Goal: Transaction & Acquisition: Purchase product/service

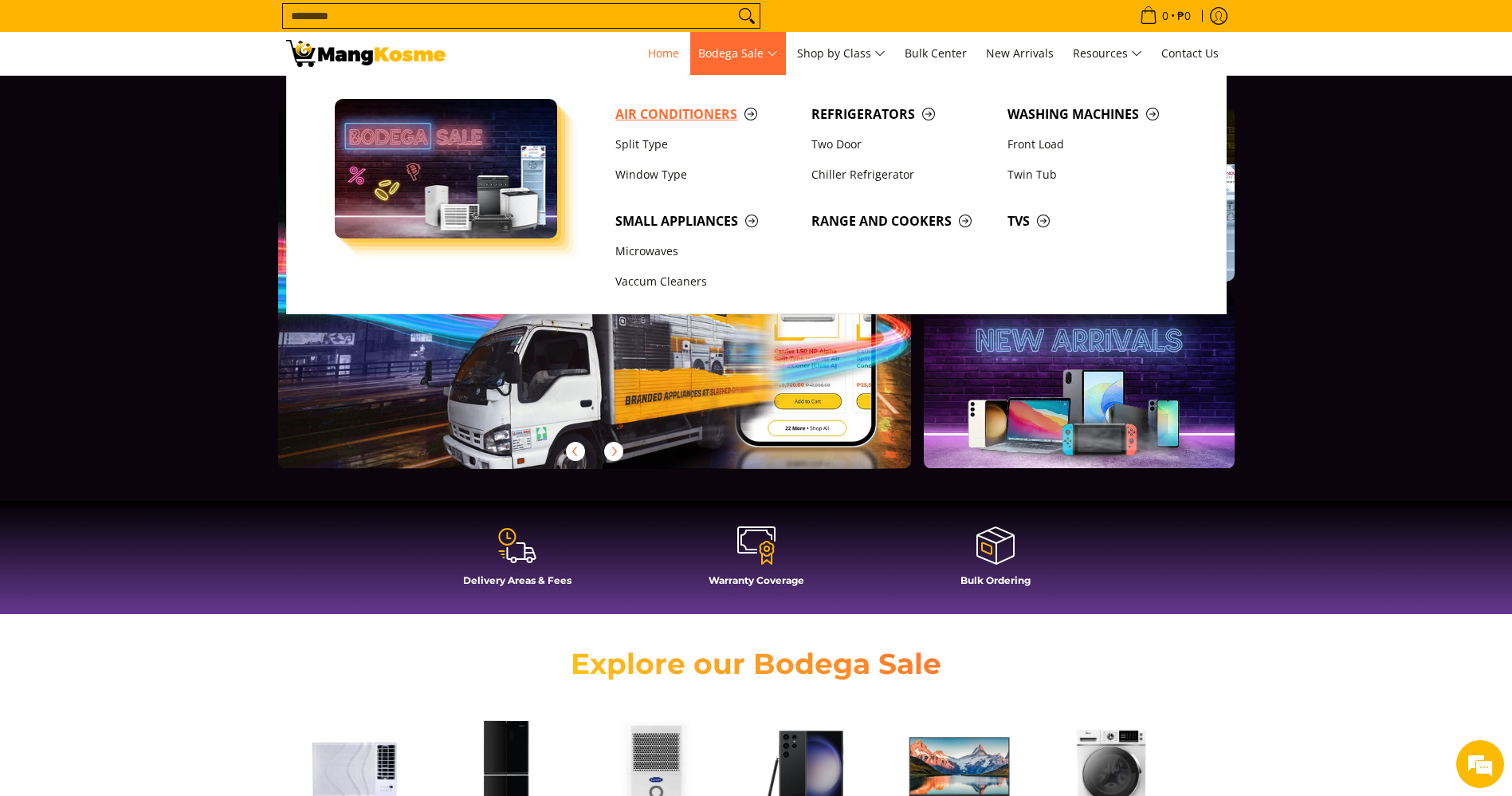
click at [696, 125] on link "Air Conditioners" at bounding box center [706, 114] width 196 height 30
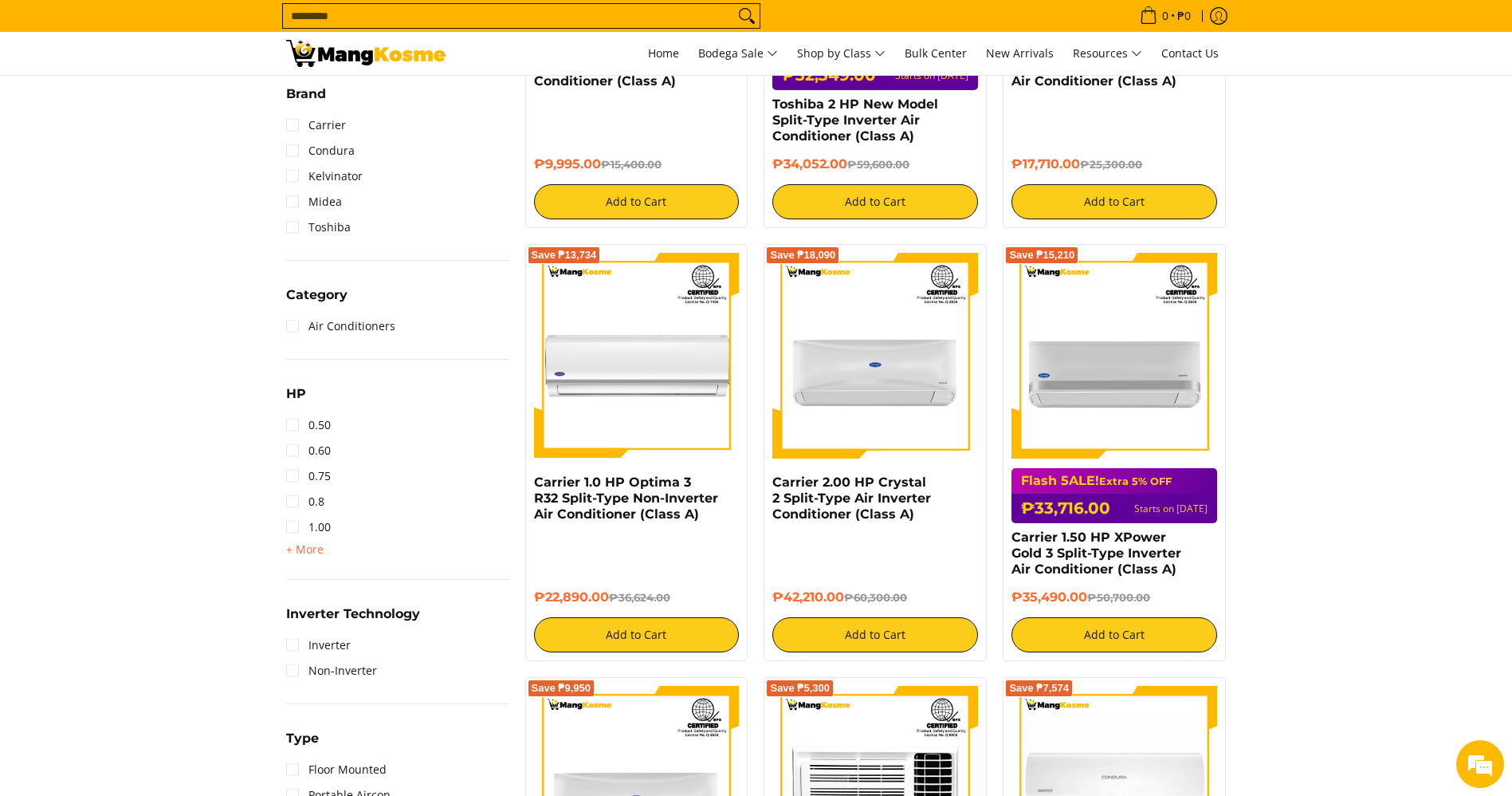
scroll to position [615, 0]
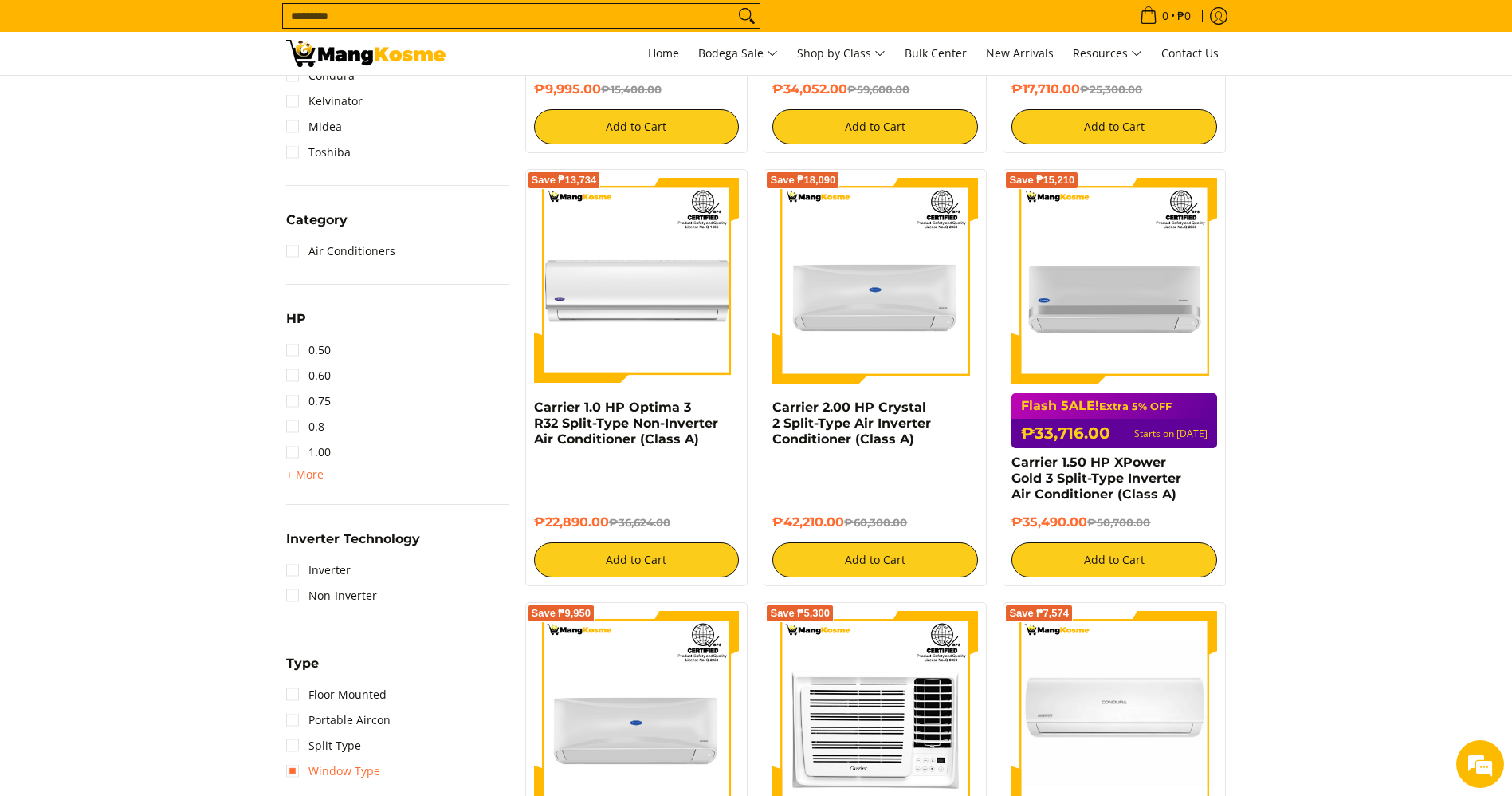
click at [331, 778] on link "Window Type" at bounding box center [333, 771] width 94 height 25
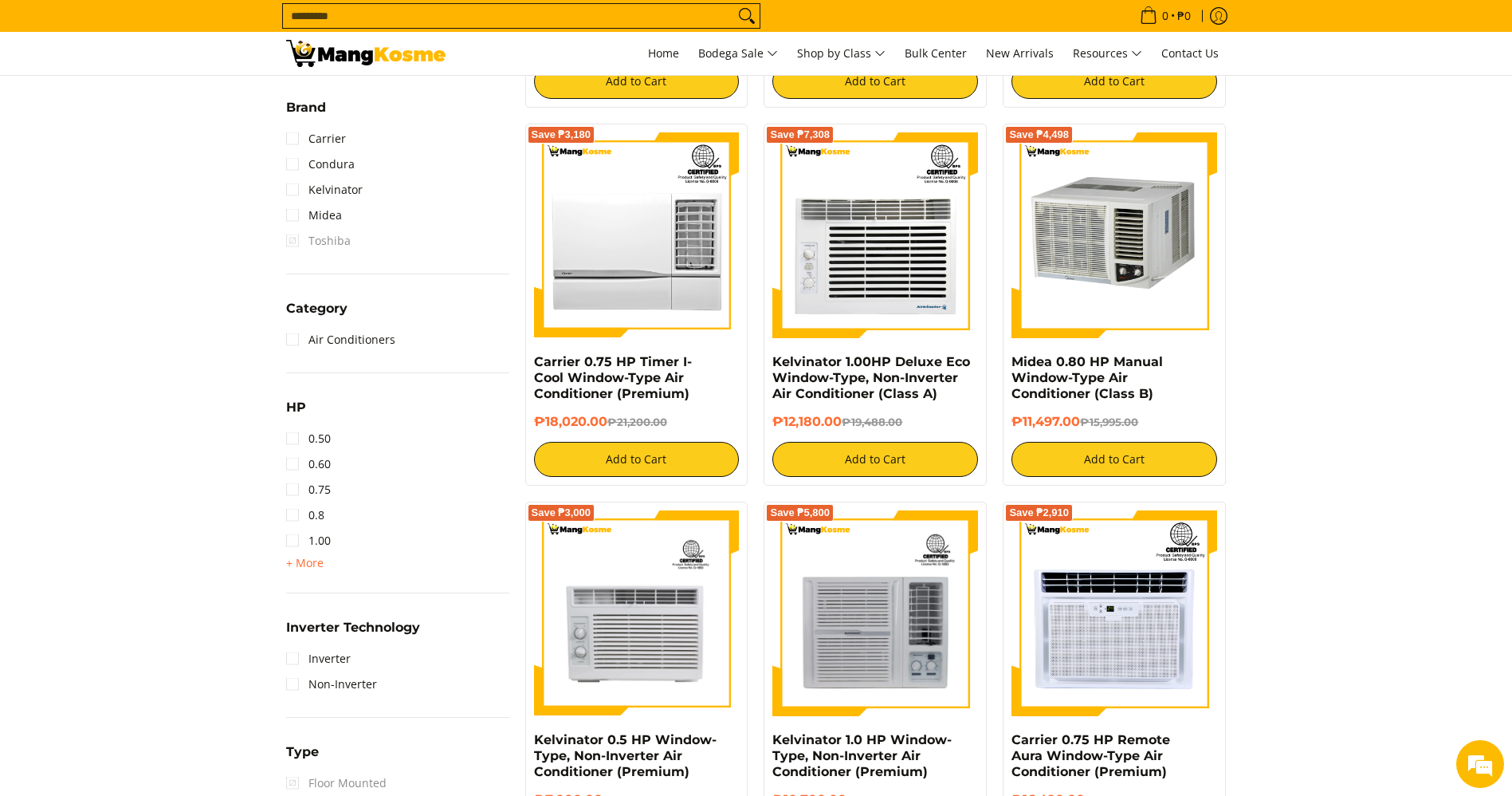
scroll to position [790, 0]
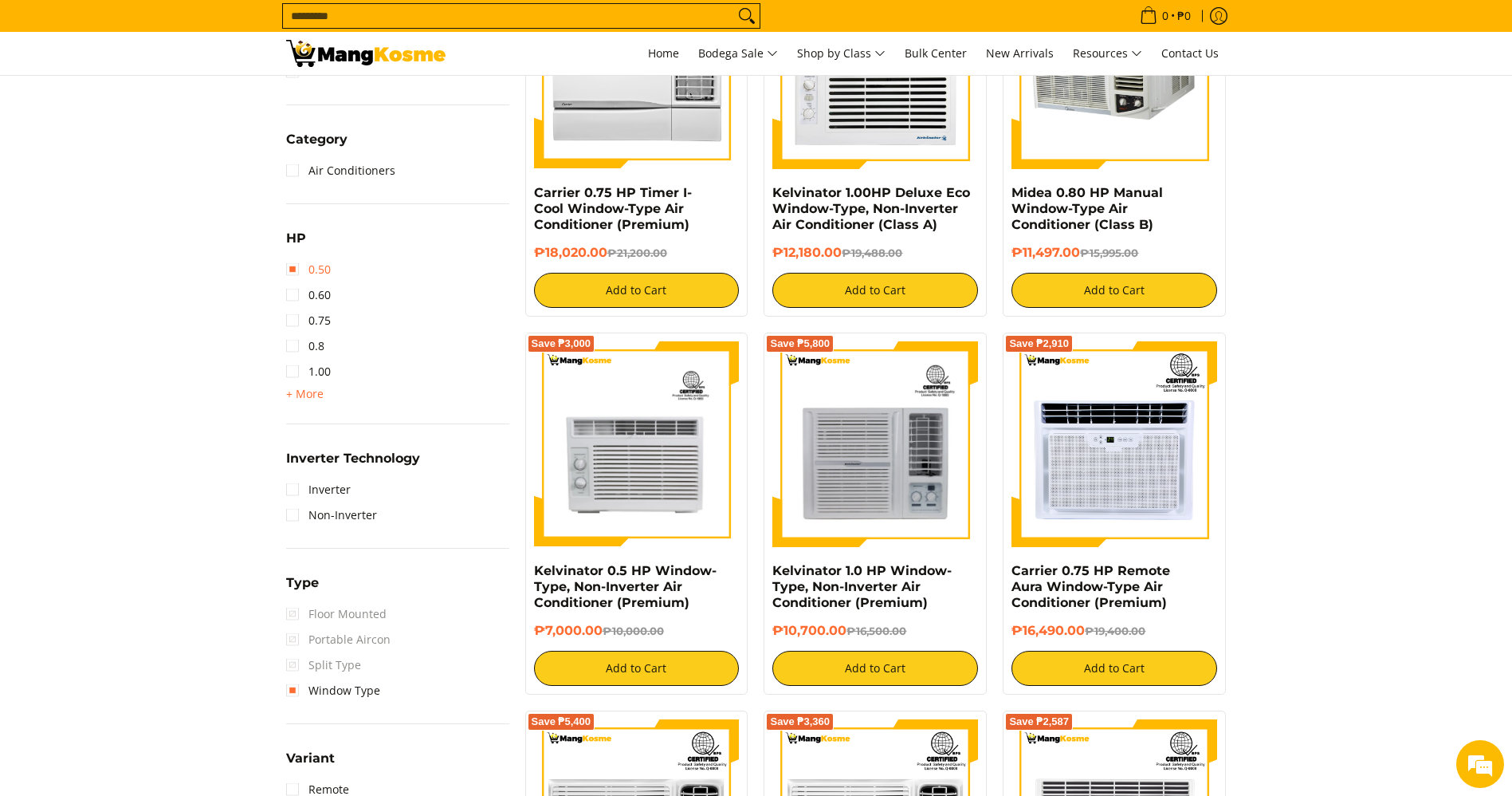
click at [309, 266] on link "0.50" at bounding box center [309, 269] width 45 height 25
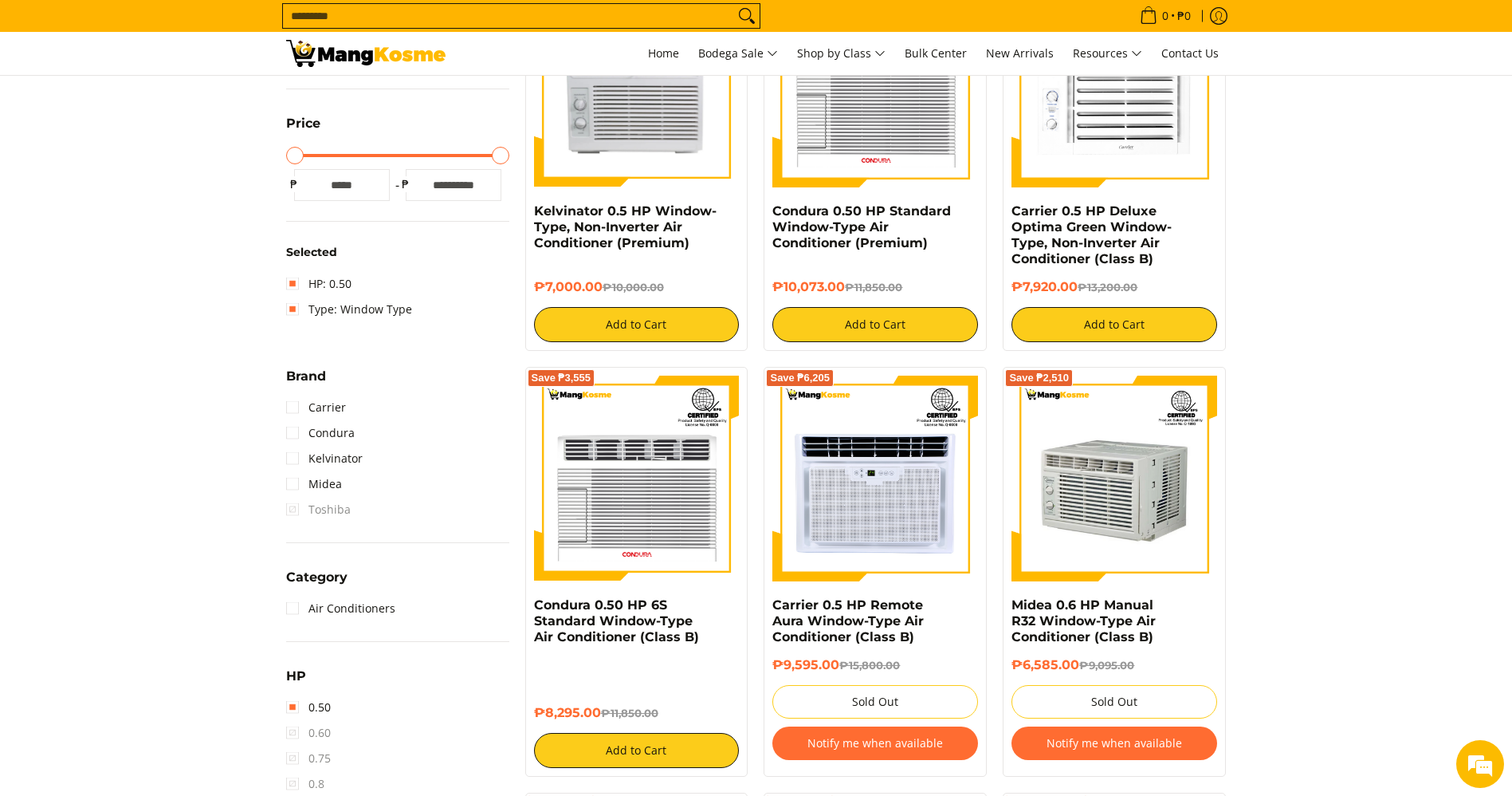
scroll to position [364, 0]
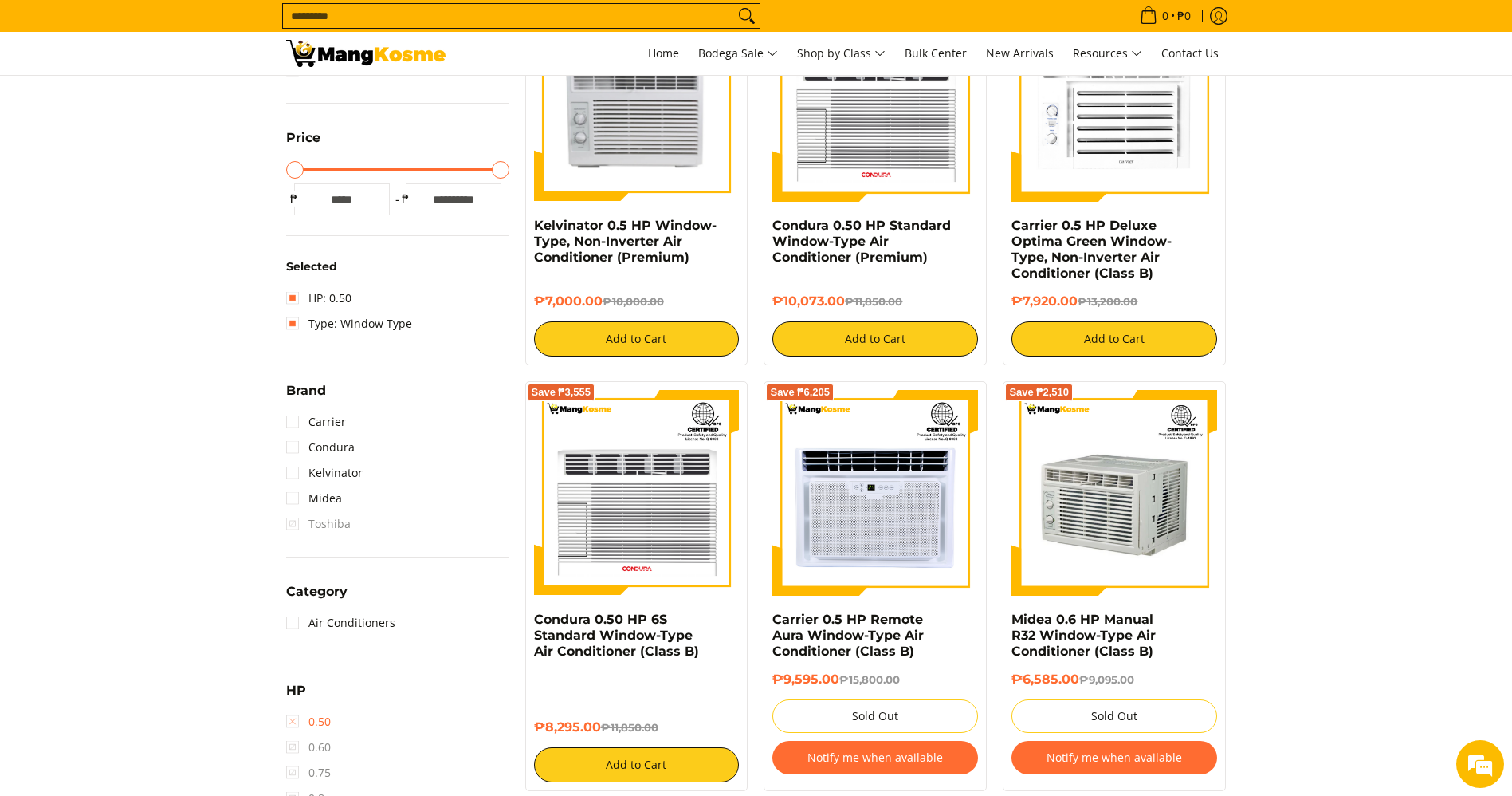
click at [296, 719] on link "0.50" at bounding box center [309, 721] width 45 height 25
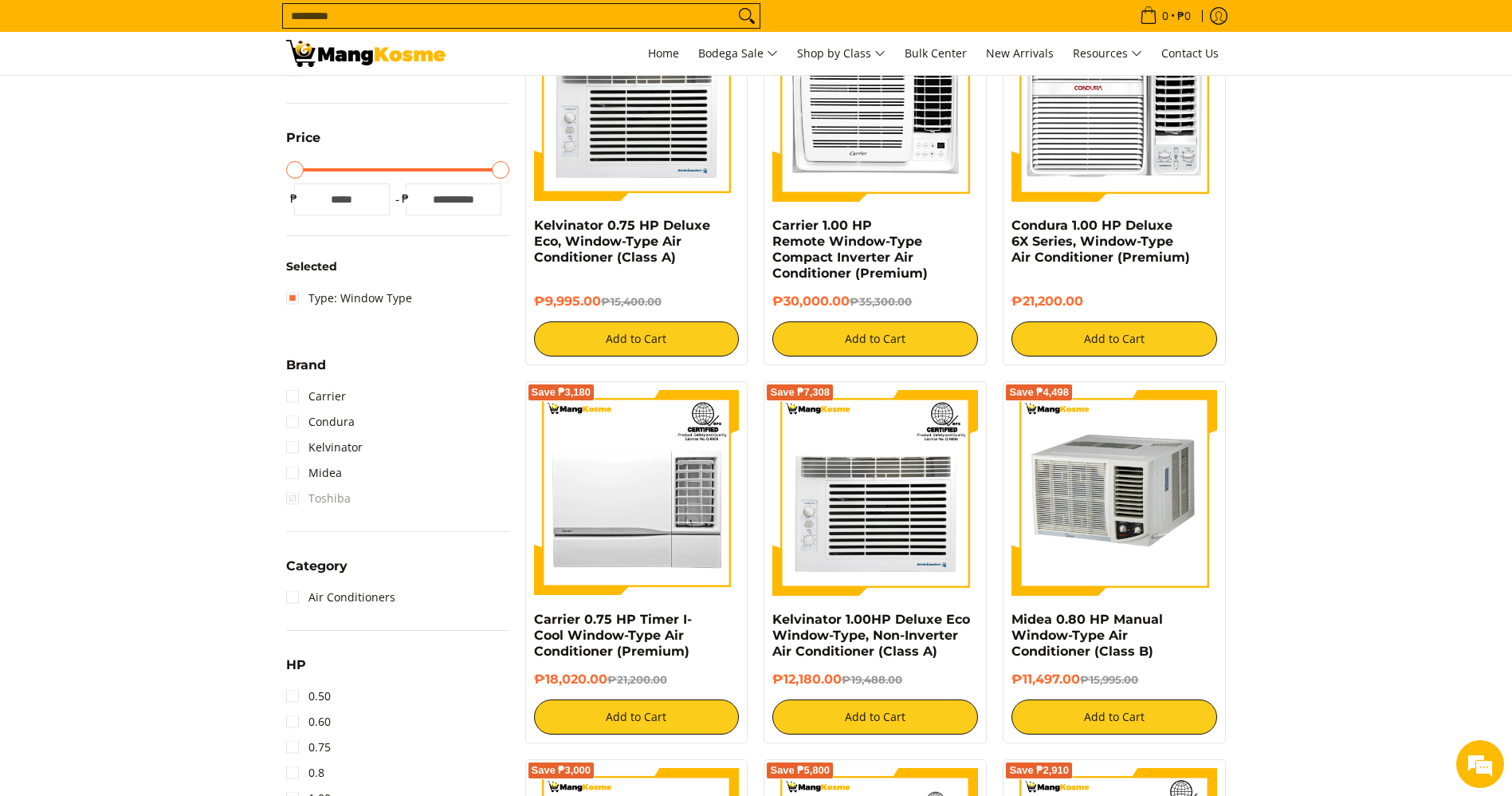
scroll to position [209, 0]
